Goal: Task Accomplishment & Management: Complete application form

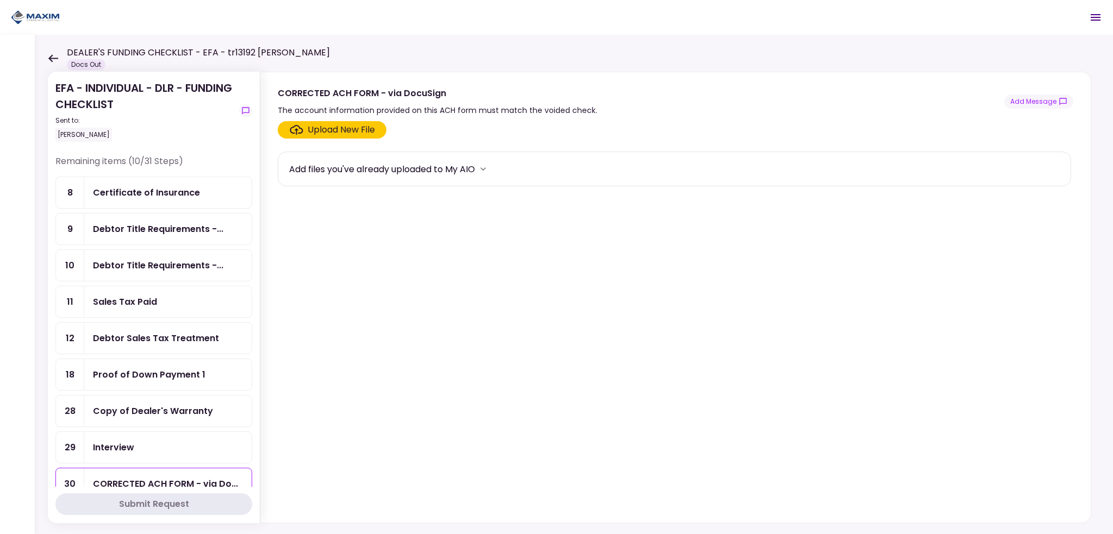
click at [129, 194] on div "Certificate of Insurance" at bounding box center [146, 193] width 107 height 14
click at [128, 225] on div "Debtor Title Requirements -..." at bounding box center [158, 229] width 130 height 14
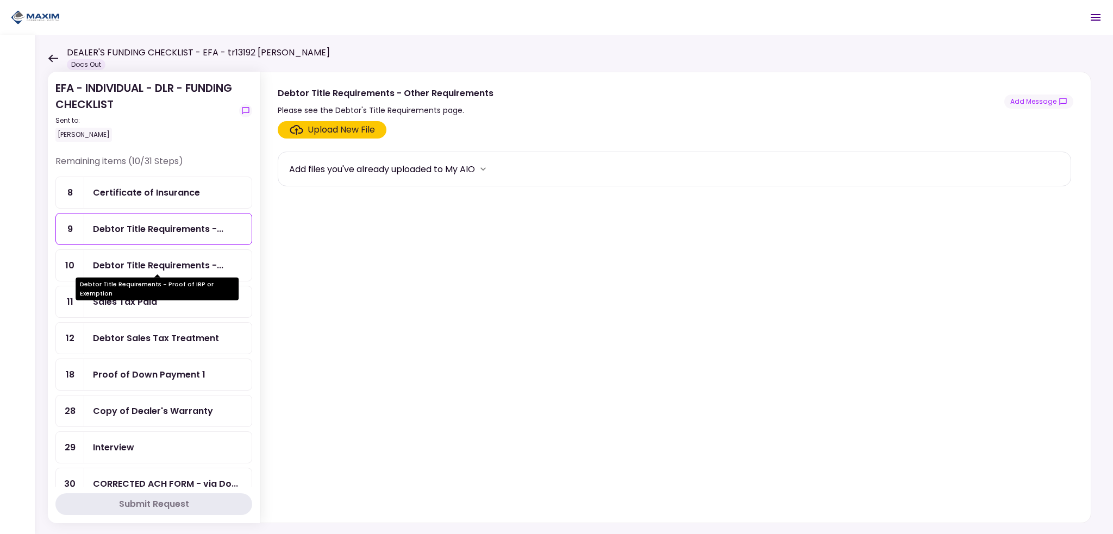
click at [129, 267] on div "Debtor Title Requirements -..." at bounding box center [158, 266] width 130 height 14
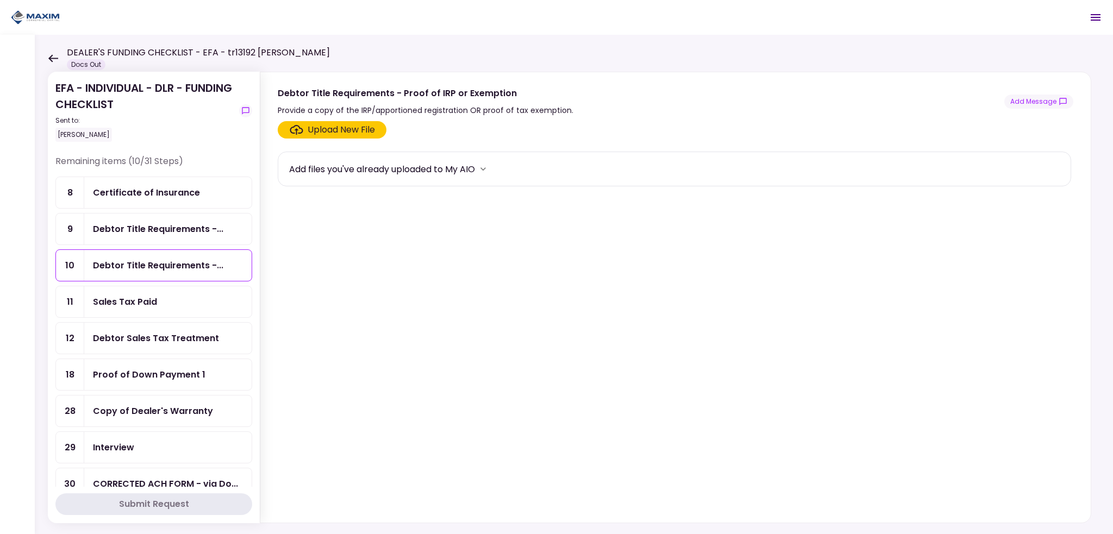
click at [321, 124] on div "Upload New File" at bounding box center [341, 129] width 67 height 13
click at [0, 0] on input "Upload New File" at bounding box center [0, 0] width 0 height 0
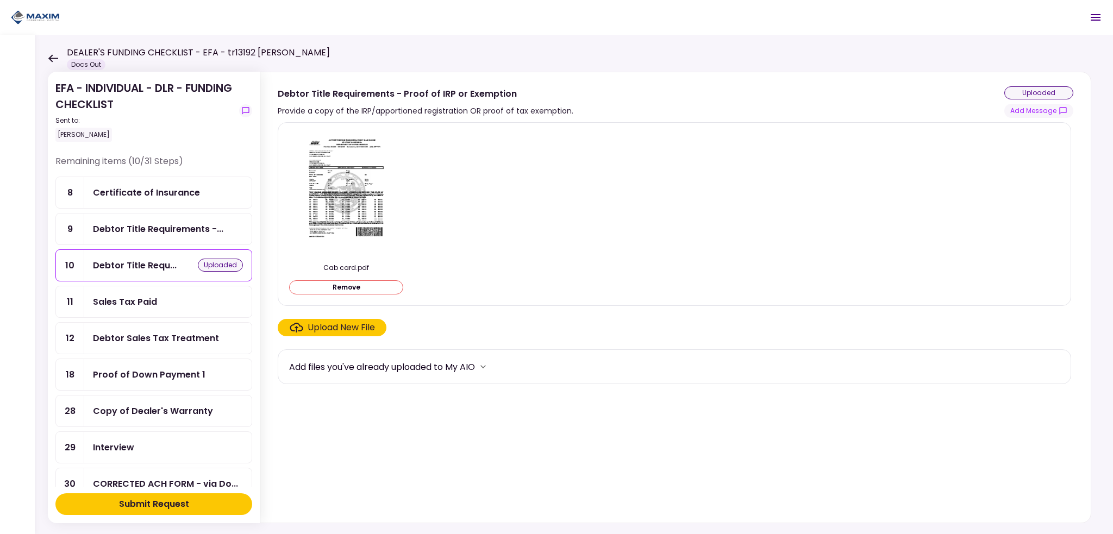
click at [347, 328] on div "Upload New File" at bounding box center [341, 327] width 67 height 13
click at [0, 0] on input "Upload New File" at bounding box center [0, 0] width 0 height 0
click at [171, 502] on div "Submit Request" at bounding box center [154, 504] width 70 height 13
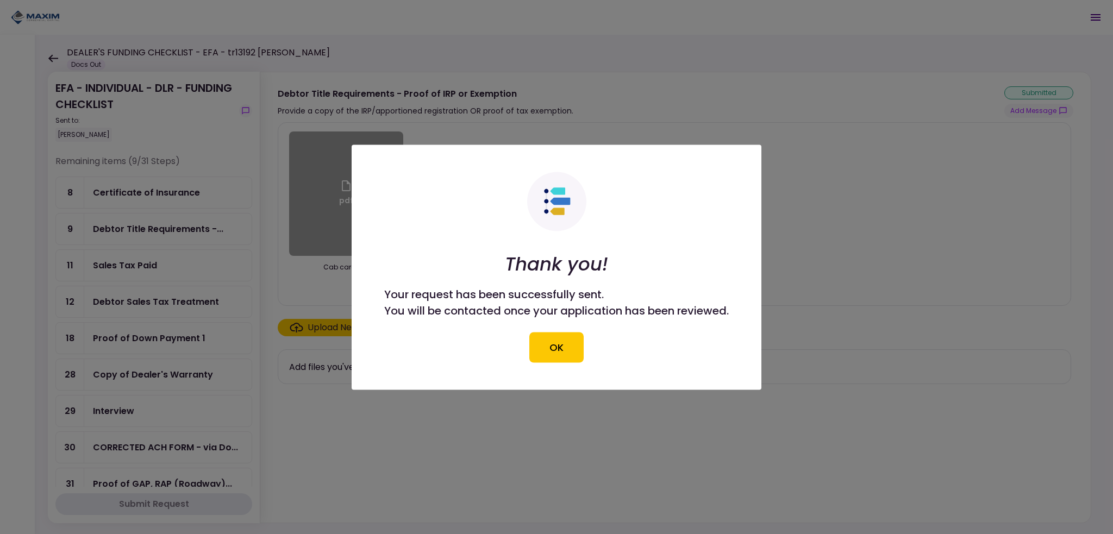
click at [119, 269] on div at bounding box center [556, 267] width 1113 height 534
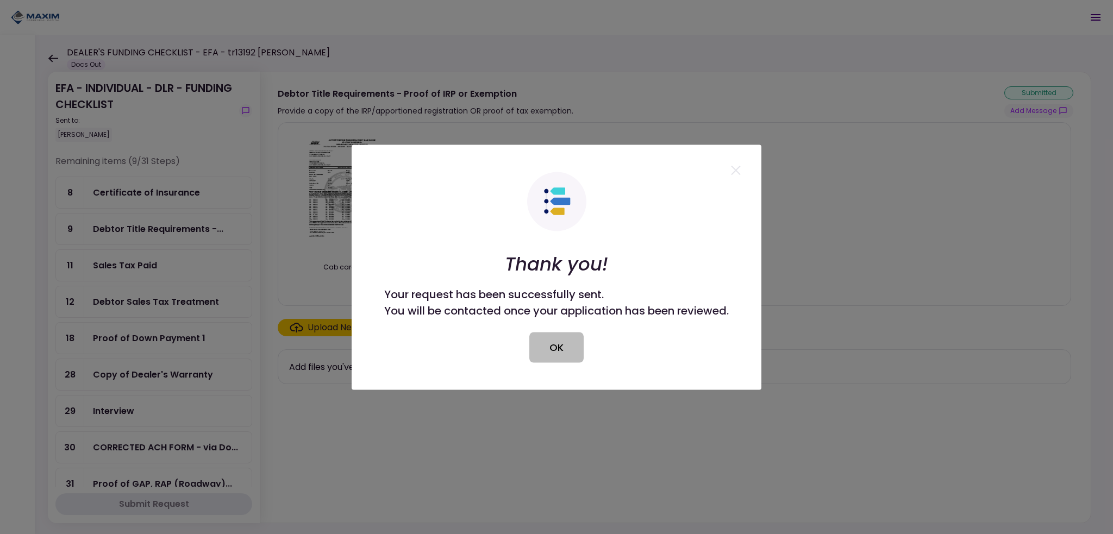
click at [553, 352] on button "OK" at bounding box center [556, 347] width 54 height 30
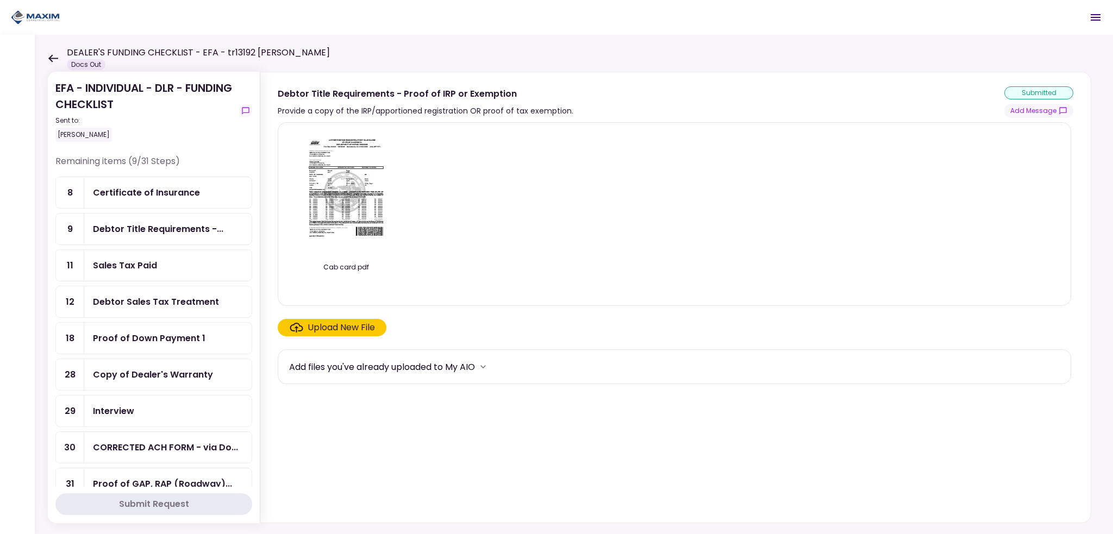
click at [161, 269] on div "Sales Tax Paid" at bounding box center [168, 266] width 150 height 14
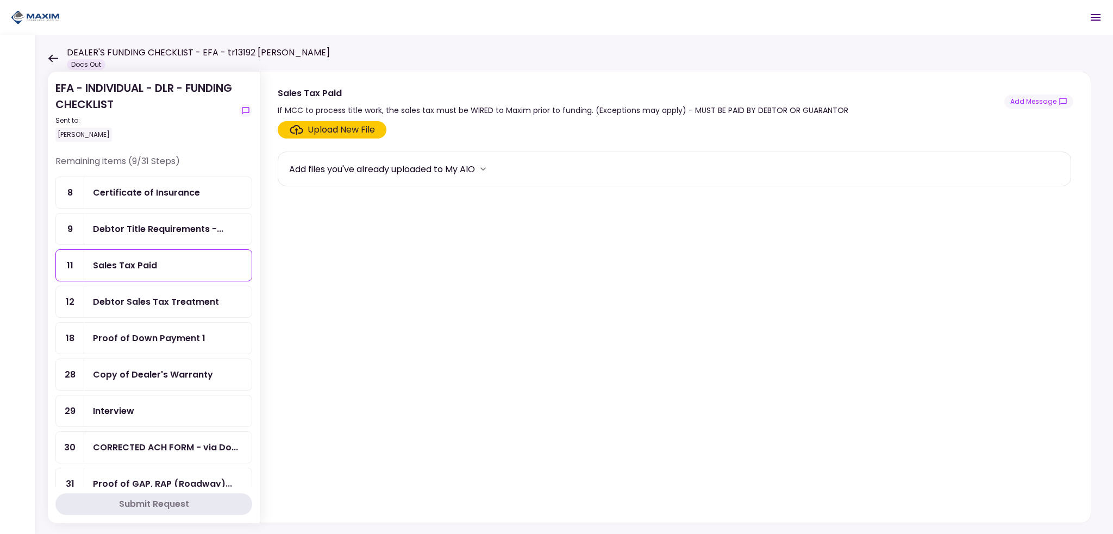
click at [197, 295] on div "Debtor Sales Tax Treatment" at bounding box center [156, 302] width 126 height 14
click at [1048, 101] on button "Add Message" at bounding box center [1038, 102] width 69 height 14
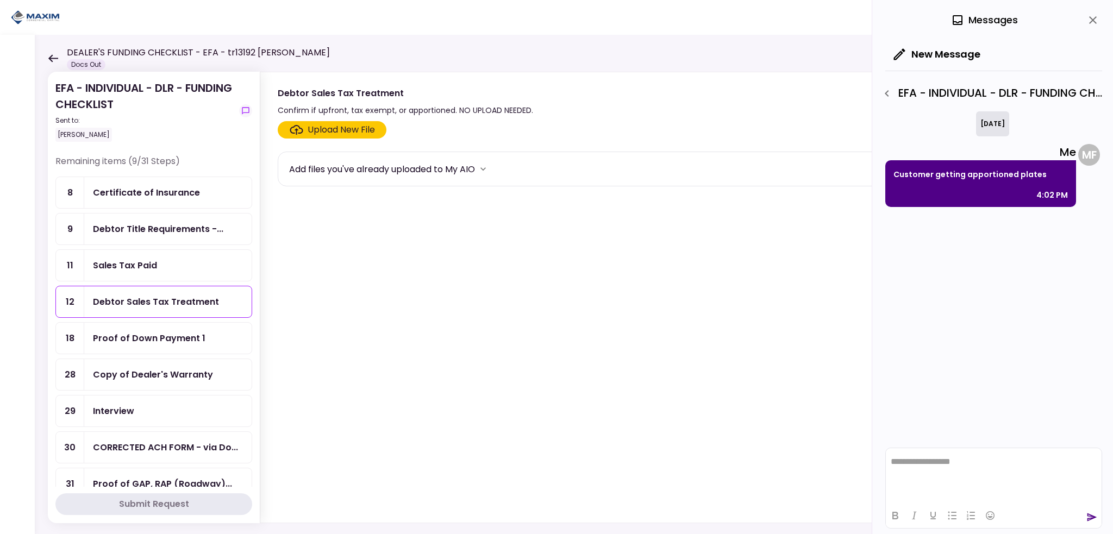
click at [1094, 23] on icon "close" at bounding box center [1092, 20] width 13 height 13
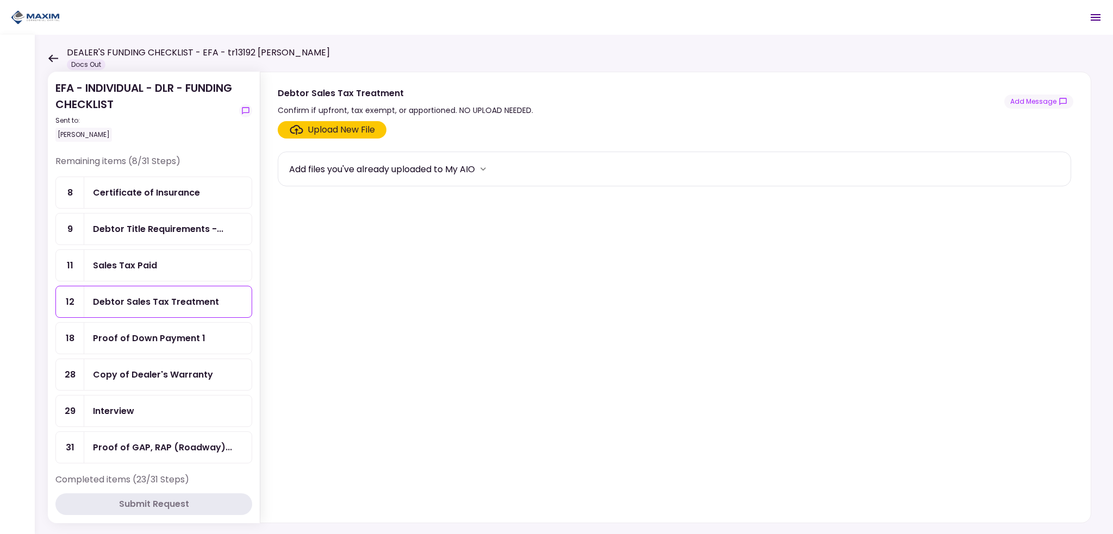
click at [115, 202] on div "Certificate of Insurance" at bounding box center [167, 192] width 167 height 31
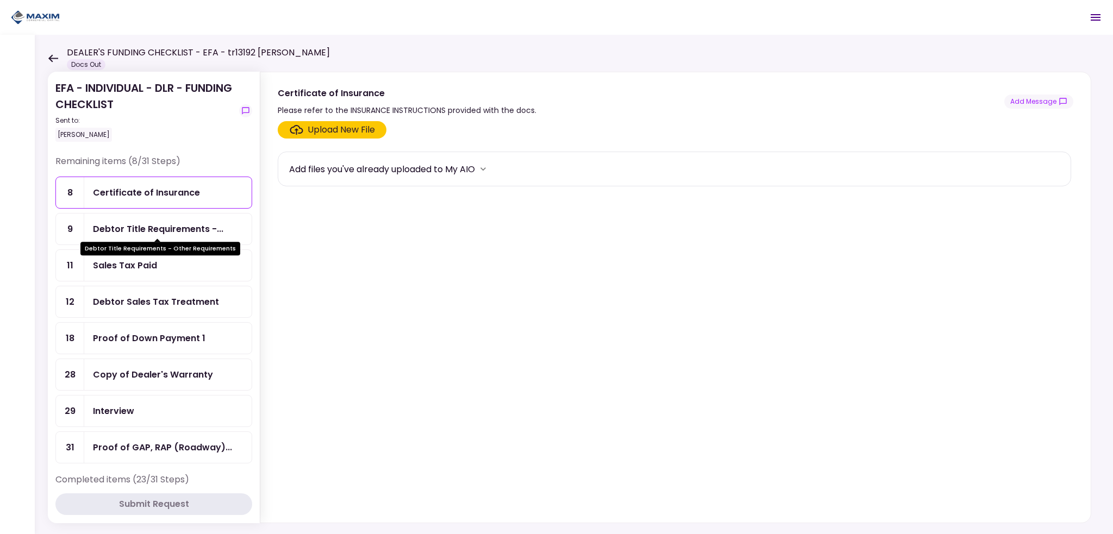
click at [133, 224] on div "Debtor Title Requirements -..." at bounding box center [158, 229] width 130 height 14
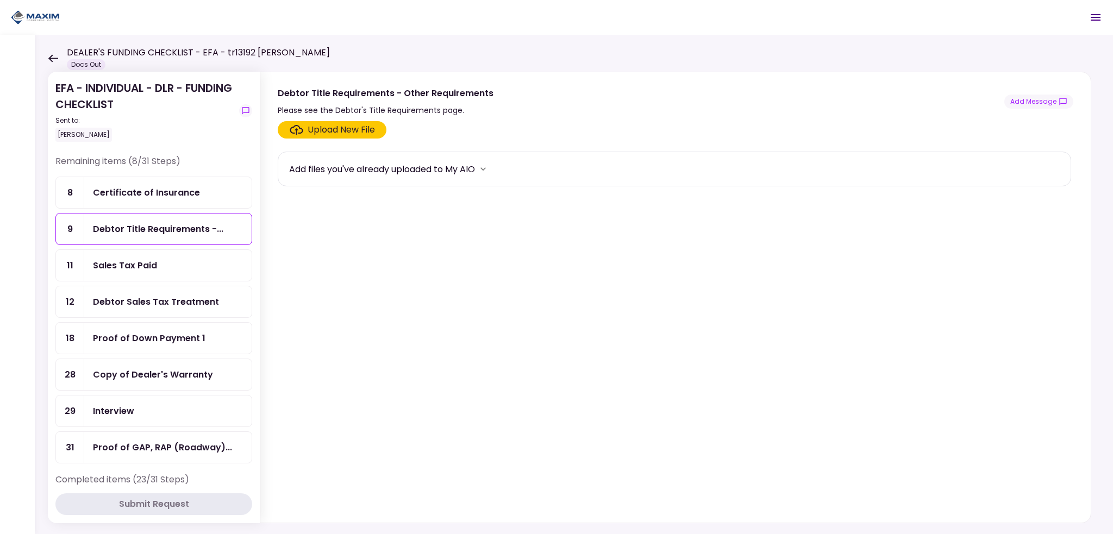
click at [150, 263] on div "Sales Tax Paid" at bounding box center [125, 266] width 64 height 14
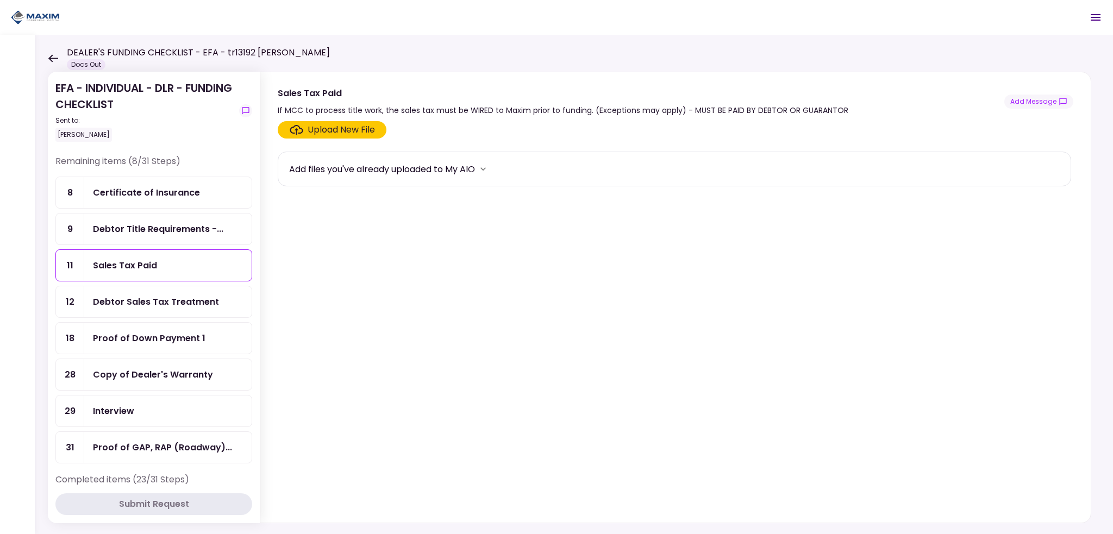
click at [148, 295] on div "Debtor Sales Tax Treatment" at bounding box center [156, 302] width 126 height 14
click at [145, 327] on div "Proof of Down Payment 1" at bounding box center [167, 338] width 167 height 31
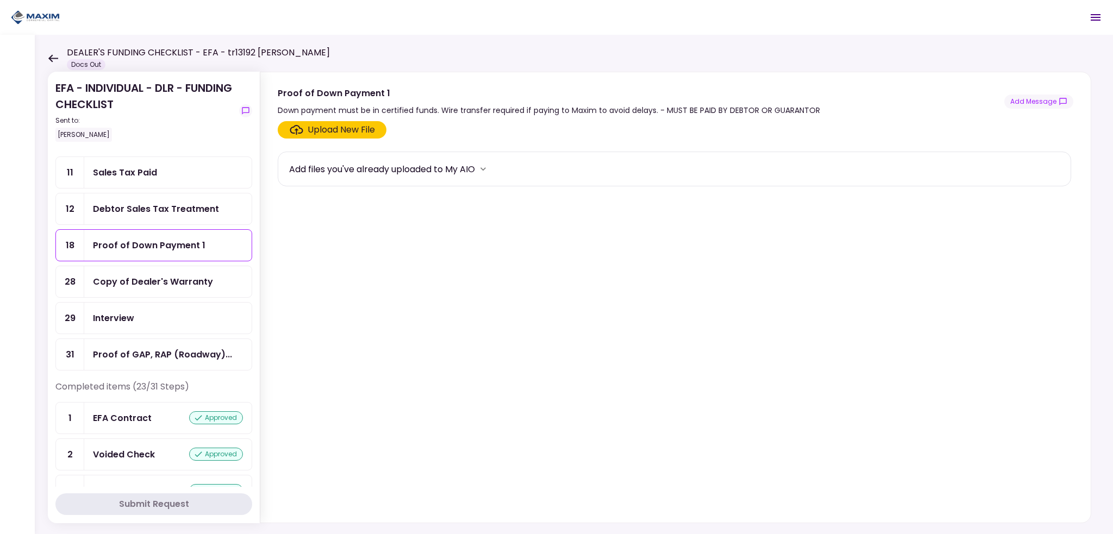
scroll to position [109, 0]
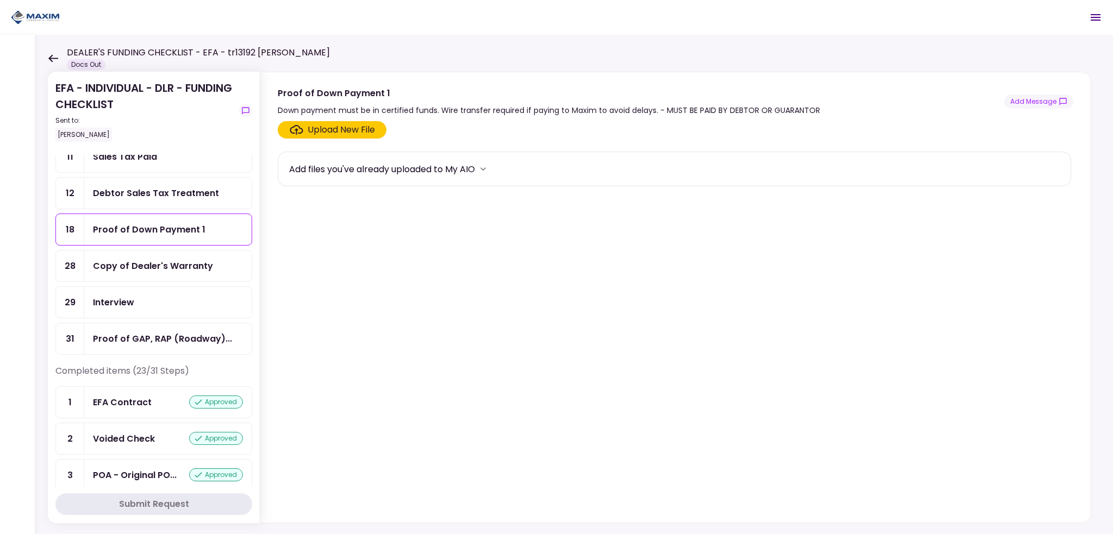
click at [135, 343] on div "Proof of GAP, RAP (Roadway)..." at bounding box center [167, 338] width 167 height 31
click at [113, 297] on div "Interview" at bounding box center [113, 303] width 41 height 14
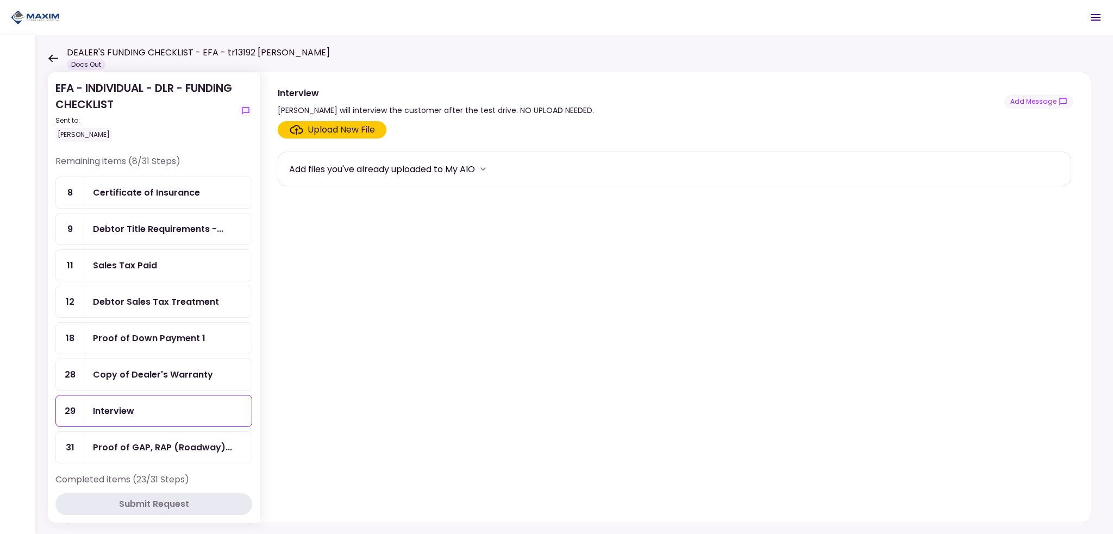
click at [146, 376] on div "Copy of Dealer's Warranty" at bounding box center [153, 375] width 120 height 14
click at [121, 334] on div "Proof of Down Payment 1" at bounding box center [149, 339] width 113 height 14
click at [116, 186] on div "Certificate of Insurance" at bounding box center [146, 193] width 107 height 14
click at [126, 232] on div "Debtor Title Requirements -..." at bounding box center [158, 229] width 130 height 14
click at [142, 268] on div "Sales Tax Paid" at bounding box center [125, 266] width 64 height 14
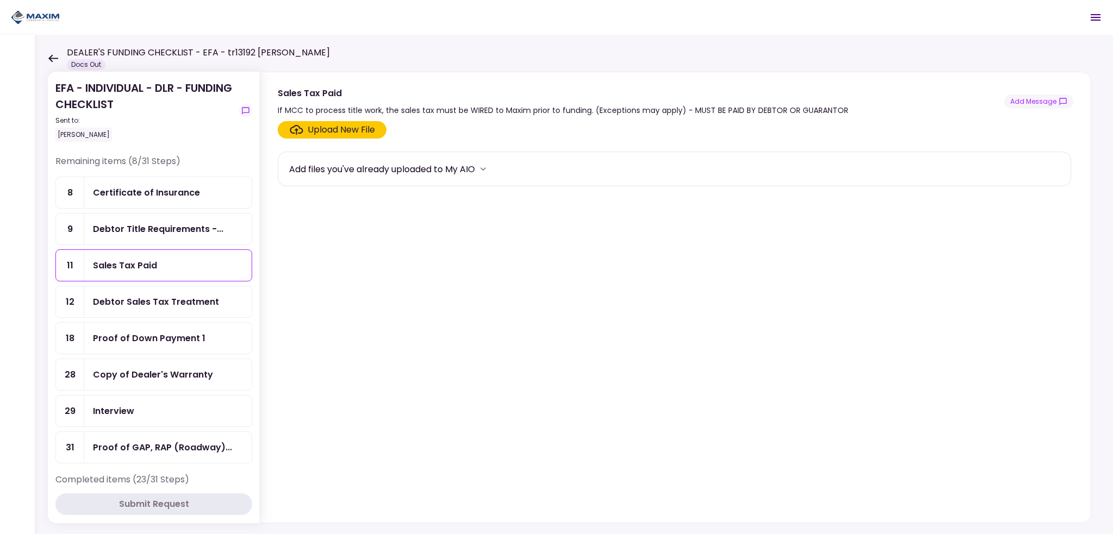
click at [141, 287] on div "Debtor Sales Tax Treatment" at bounding box center [167, 301] width 167 height 31
click at [148, 333] on div "Proof of Down Payment 1" at bounding box center [149, 339] width 113 height 14
click at [121, 186] on div "Certificate of Insurance" at bounding box center [146, 193] width 107 height 14
